Goal: Subscribe to service/newsletter

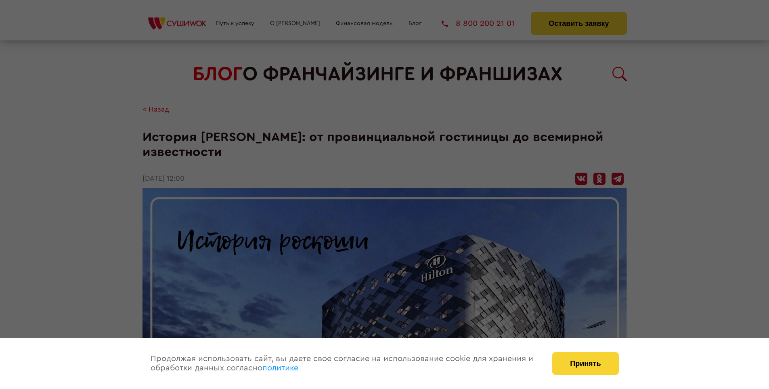
scroll to position [1088, 0]
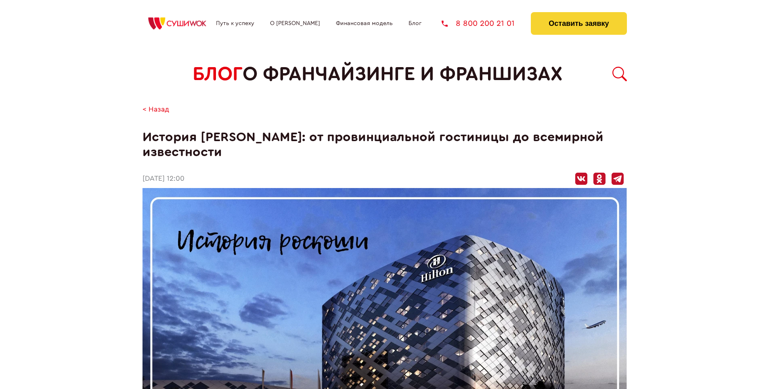
scroll to position [1088, 0]
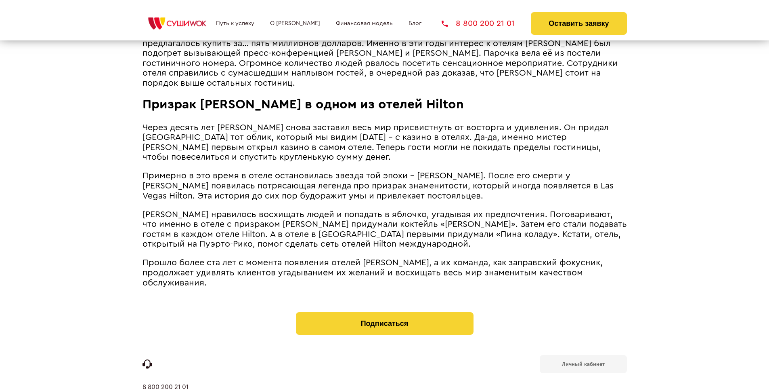
click at [583, 361] on b "Личный кабинет" at bounding box center [583, 363] width 43 height 5
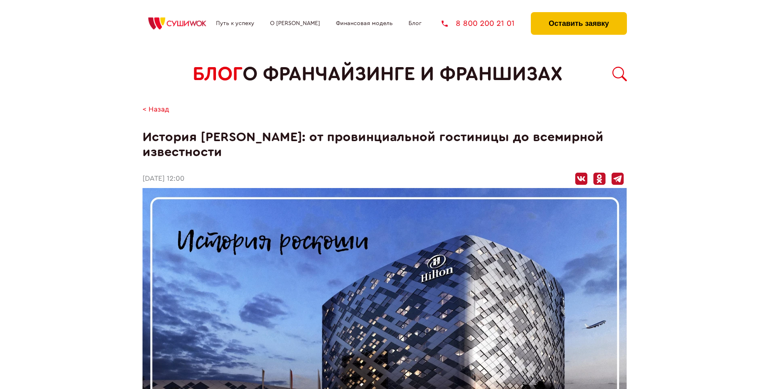
click at [579, 14] on button "Оставить заявку" at bounding box center [579, 23] width 96 height 23
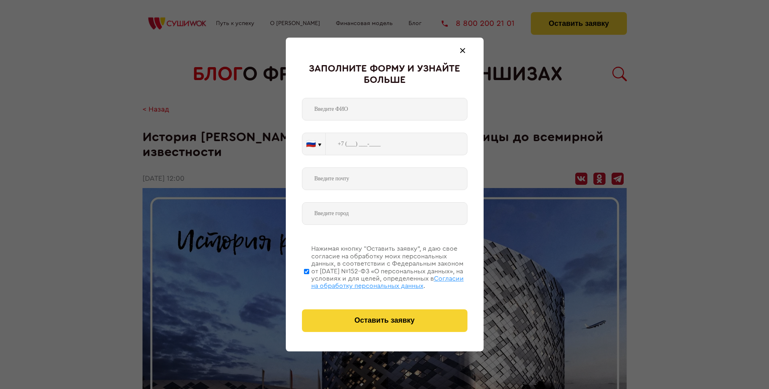
click at [374, 281] on span "Согласии на обработку персональных данных" at bounding box center [387, 282] width 153 height 14
click at [309, 281] on input "Нажимая кнопку “Оставить заявку”, я даю свое согласие на обработку моих персона…" at bounding box center [306, 271] width 5 height 65
checkbox input "false"
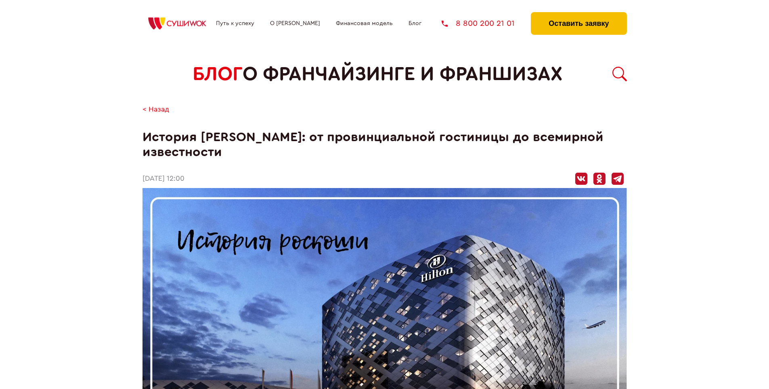
click at [579, 14] on button "Оставить заявку" at bounding box center [579, 23] width 96 height 23
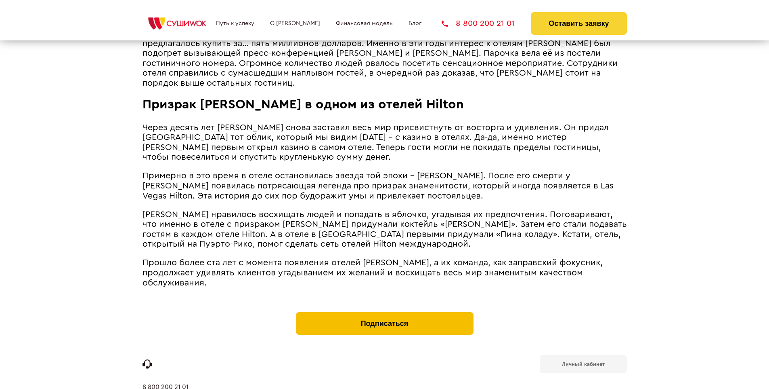
click at [385, 312] on button "Подписаться" at bounding box center [385, 323] width 178 height 23
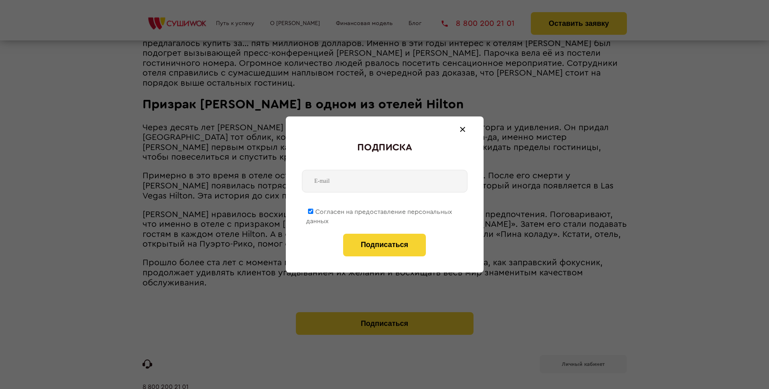
click at [380, 210] on span "Согласен на предоставление персональных данных" at bounding box center [379, 216] width 146 height 16
click at [313, 210] on input "Согласен на предоставление персональных данных" at bounding box center [310, 210] width 5 height 5
checkbox input "false"
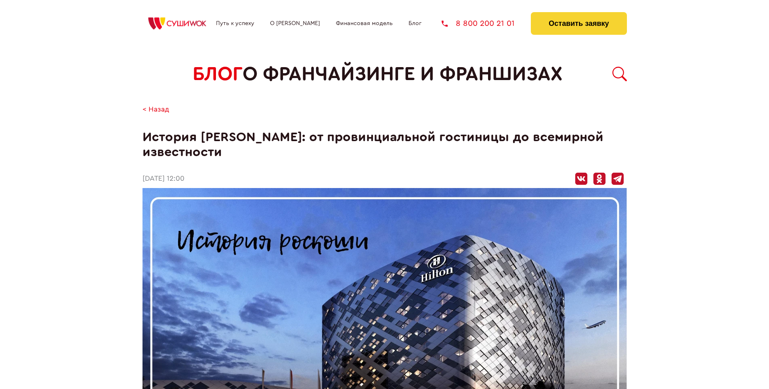
scroll to position [1088, 0]
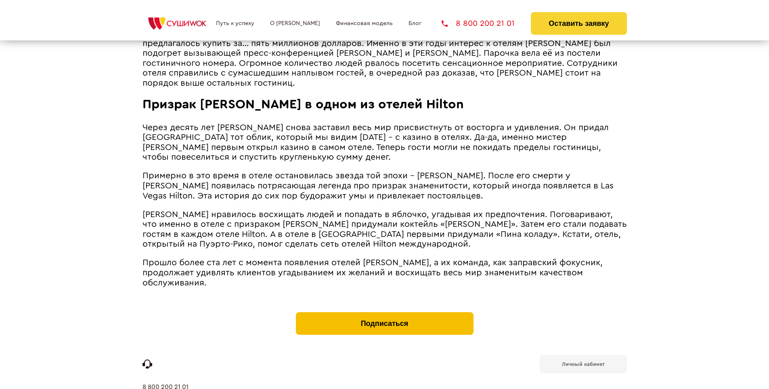
click at [385, 312] on button "Подписаться" at bounding box center [385, 323] width 178 height 23
